Goal: Task Accomplishment & Management: Manage account settings

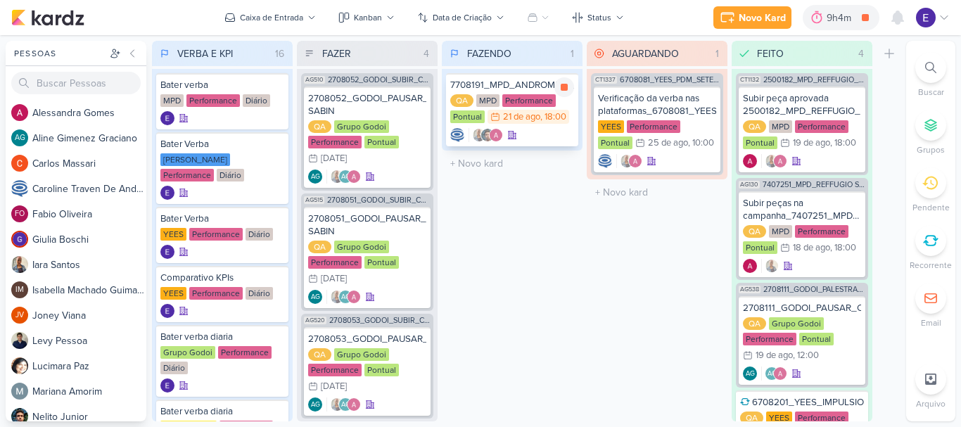
click at [562, 117] on div ", 18:00" at bounding box center [553, 117] width 26 height 9
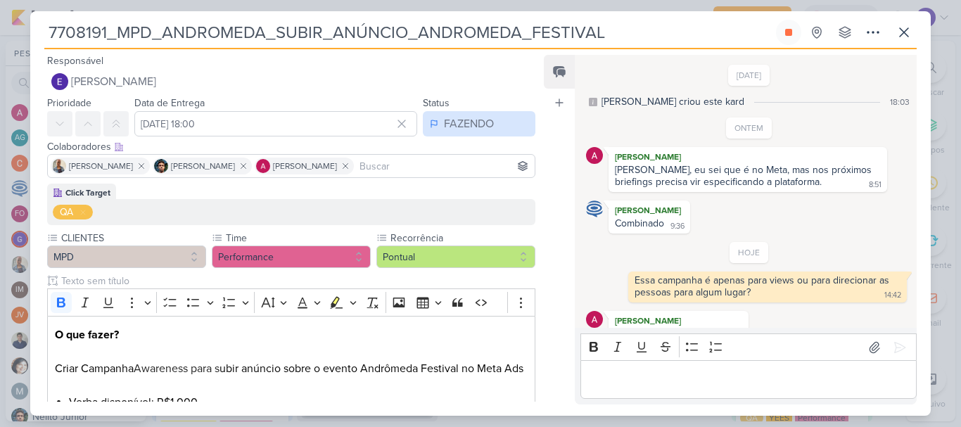
scroll to position [22, 0]
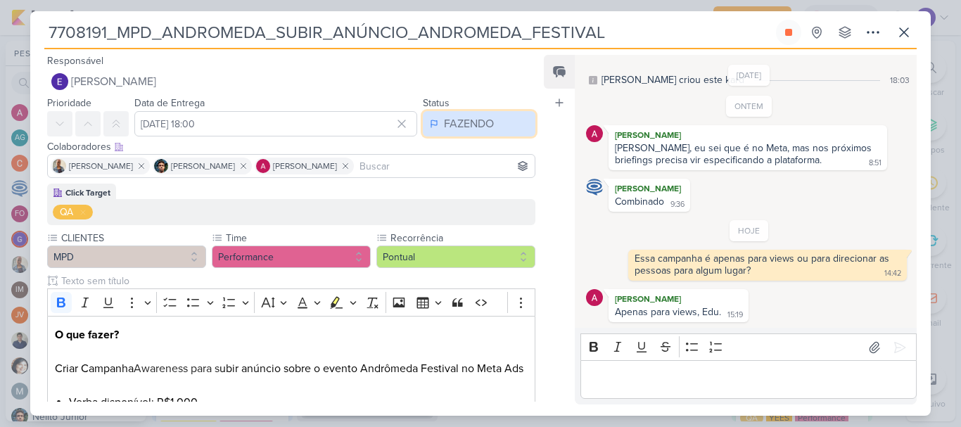
click at [441, 113] on button "FAZENDO" at bounding box center [479, 123] width 113 height 25
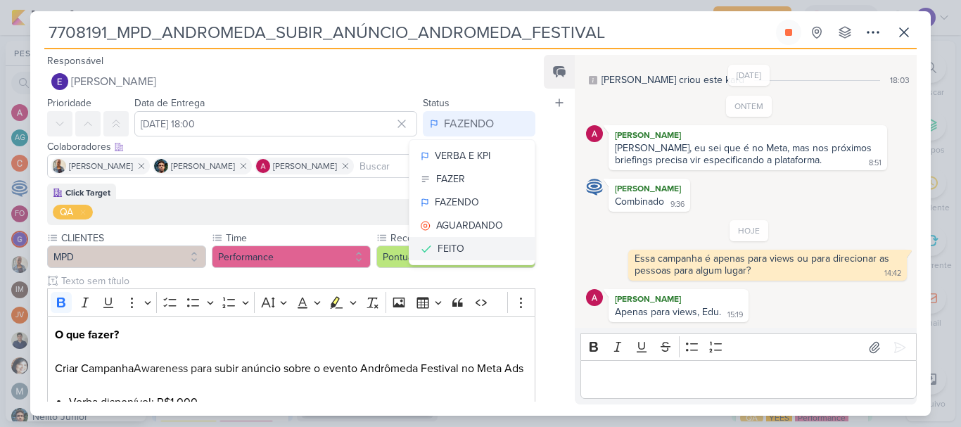
click at [465, 244] on button "FEITO" at bounding box center [472, 248] width 125 height 23
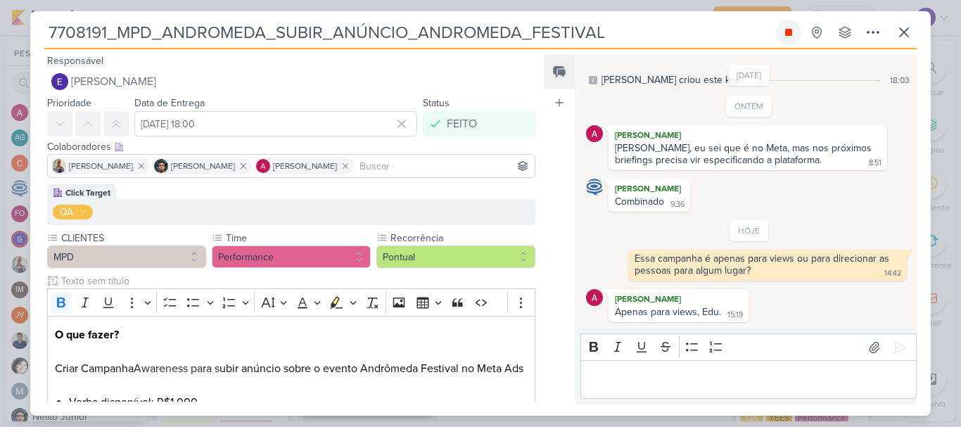
click at [796, 37] on button at bounding box center [788, 32] width 25 height 25
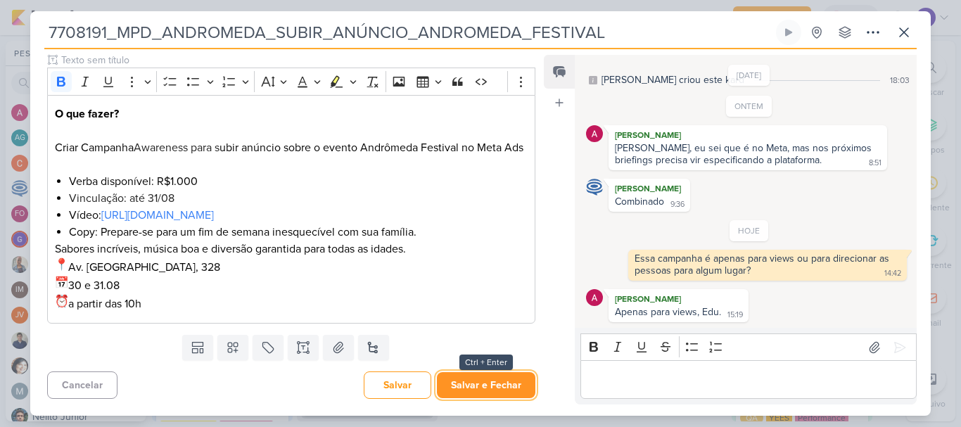
click at [489, 382] on button "Salvar e Fechar" at bounding box center [486, 385] width 99 height 26
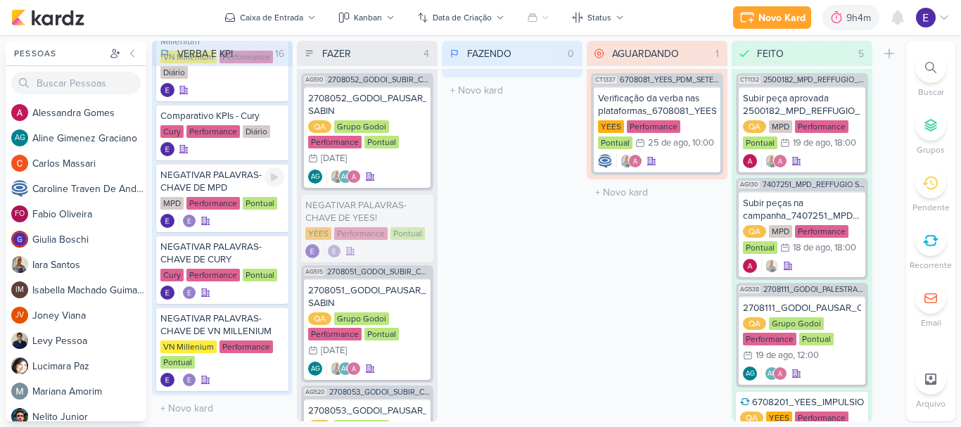
scroll to position [730, 0]
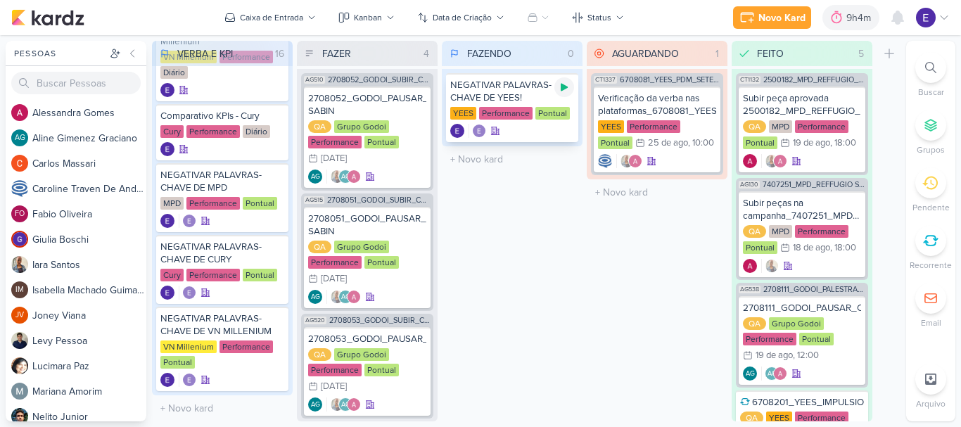
click at [563, 93] on div at bounding box center [565, 87] width 20 height 20
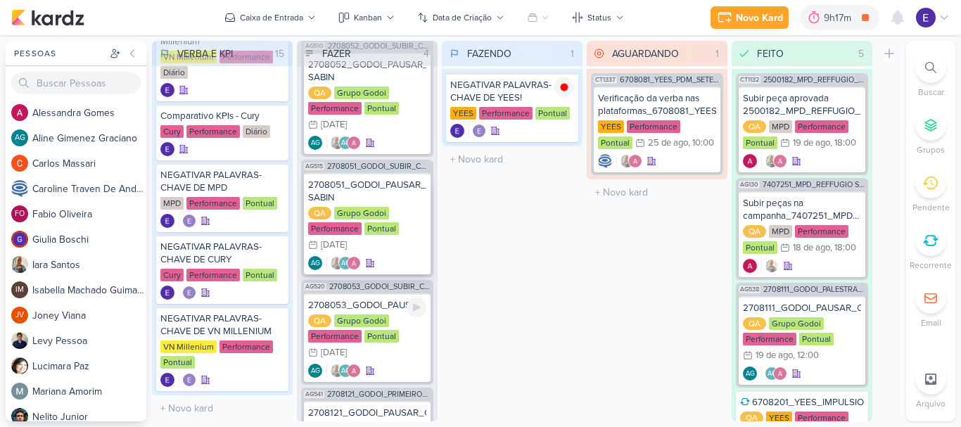
scroll to position [0, 0]
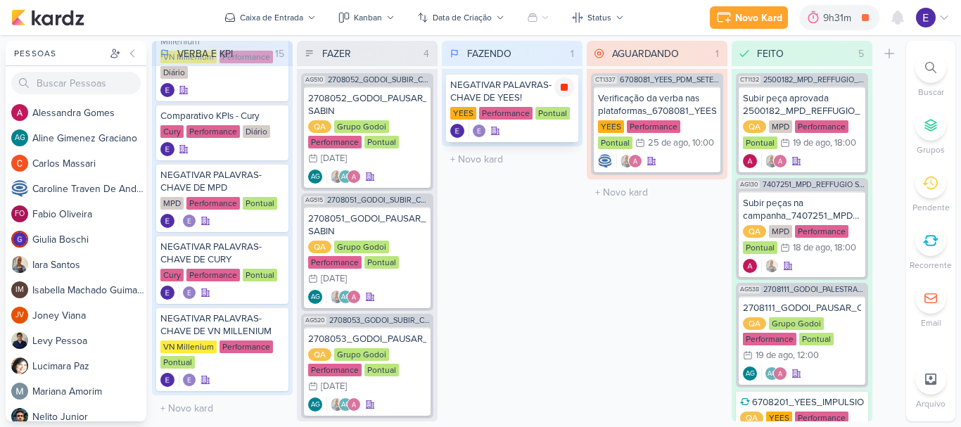
click at [563, 85] on icon at bounding box center [564, 87] width 7 height 7
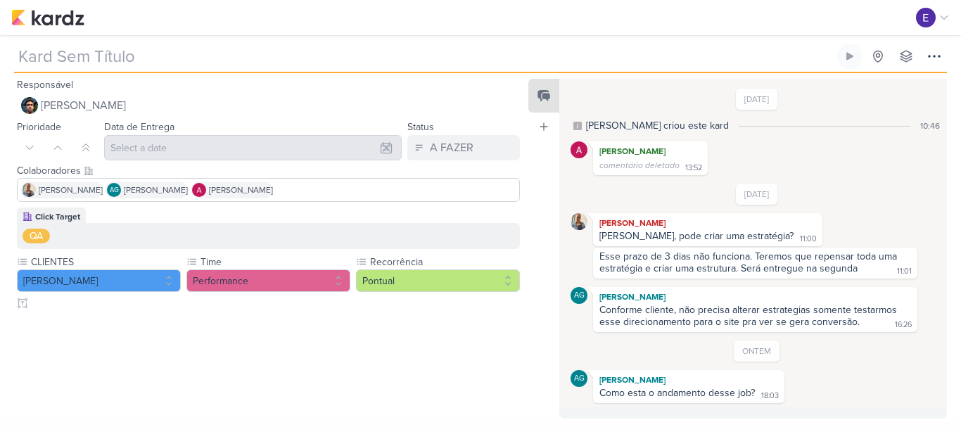
type input "1708121_TD_DIRECIONAMENTO_ANUNCIOS_WEBSITE"
type input "[DATE] 23:59"
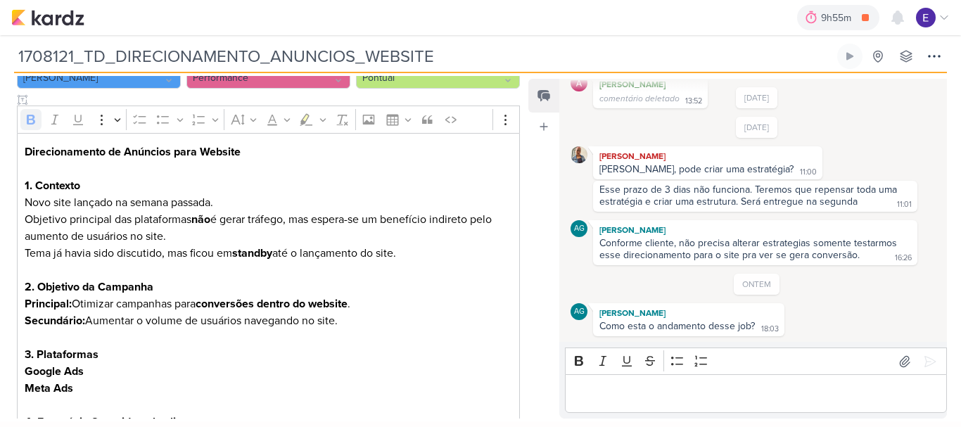
scroll to position [225, 0]
